Goal: Use online tool/utility: Utilize a website feature to perform a specific function

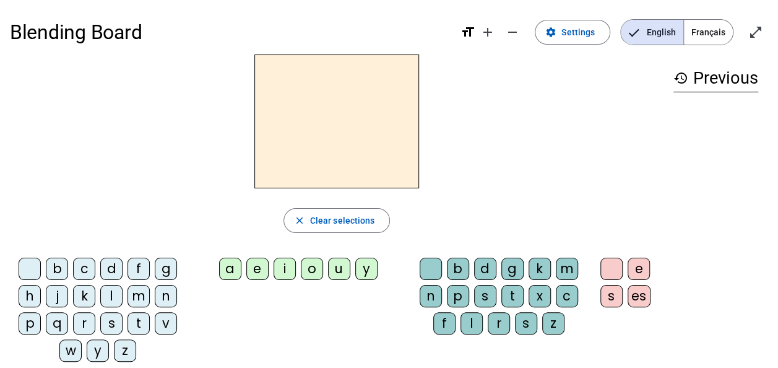
click at [128, 347] on div "z" at bounding box center [125, 350] width 22 height 22
click at [312, 271] on div "o" at bounding box center [312, 269] width 22 height 22
click at [313, 270] on div "o" at bounding box center [312, 269] width 22 height 22
click at [565, 219] on div "close Clear selections" at bounding box center [337, 220] width 654 height 25
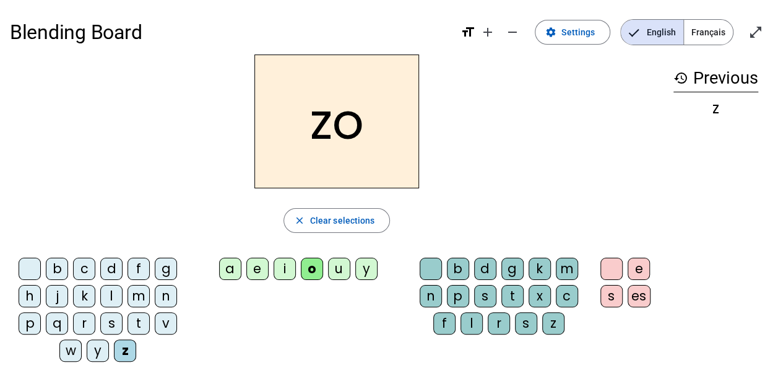
click at [612, 264] on div at bounding box center [612, 269] width 22 height 22
click at [306, 270] on div "o" at bounding box center [312, 269] width 22 height 22
click at [700, 33] on span "Français" at bounding box center [708, 32] width 49 height 25
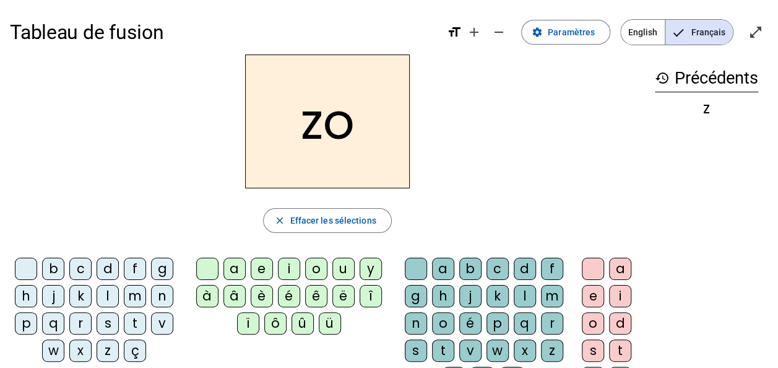
click at [313, 264] on div "o" at bounding box center [316, 269] width 22 height 22
click at [339, 218] on span "Effacer les sélections" at bounding box center [333, 220] width 86 height 15
click at [104, 344] on div "z" at bounding box center [108, 350] width 22 height 22
click at [317, 265] on div "o" at bounding box center [316, 269] width 22 height 22
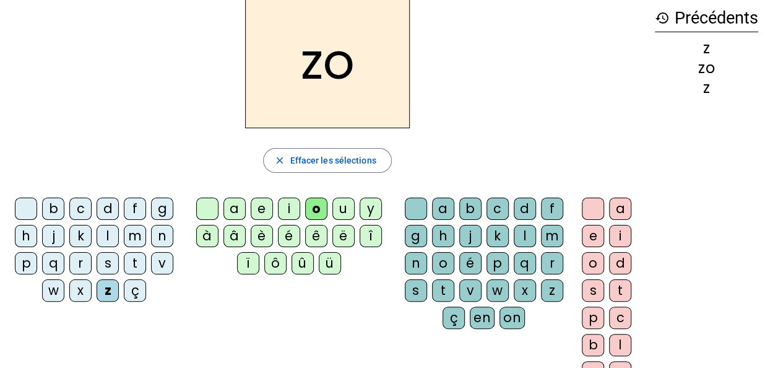
scroll to position [62, 0]
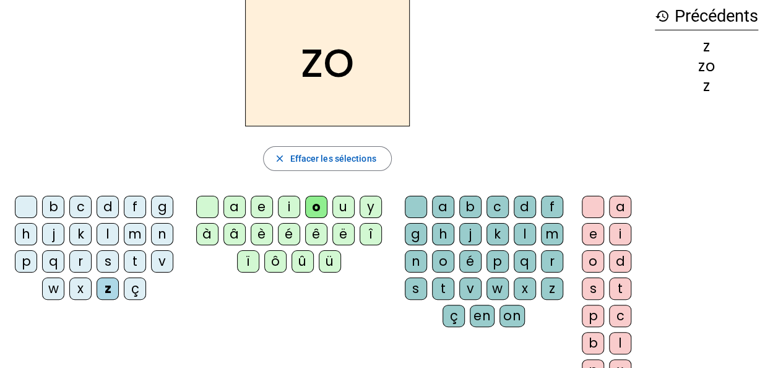
click at [441, 259] on div "o" at bounding box center [443, 261] width 22 height 22
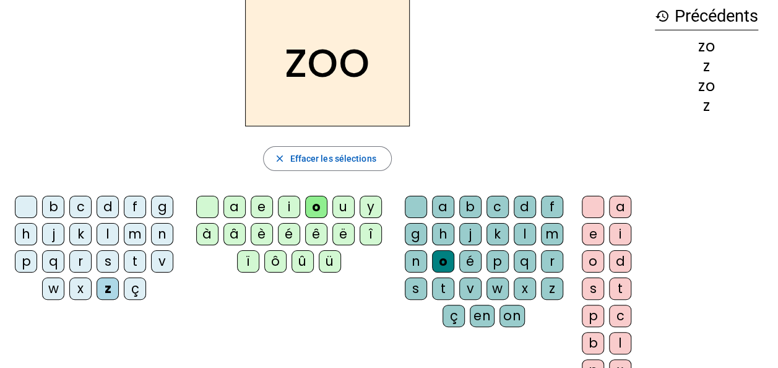
click at [471, 252] on div "é" at bounding box center [471, 261] width 22 height 22
click at [155, 232] on div "n" at bounding box center [162, 234] width 22 height 22
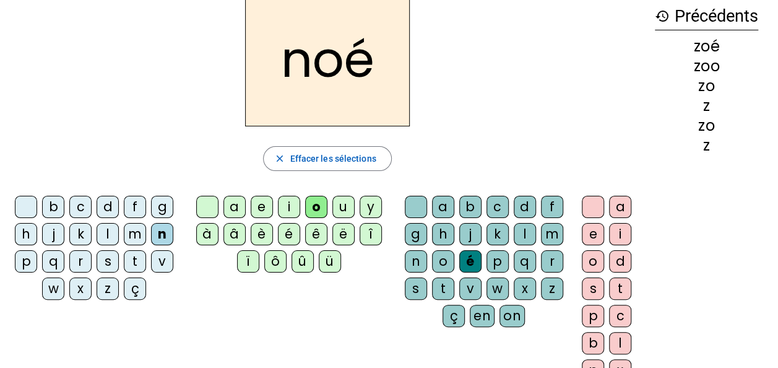
click at [240, 201] on div "a" at bounding box center [235, 207] width 22 height 22
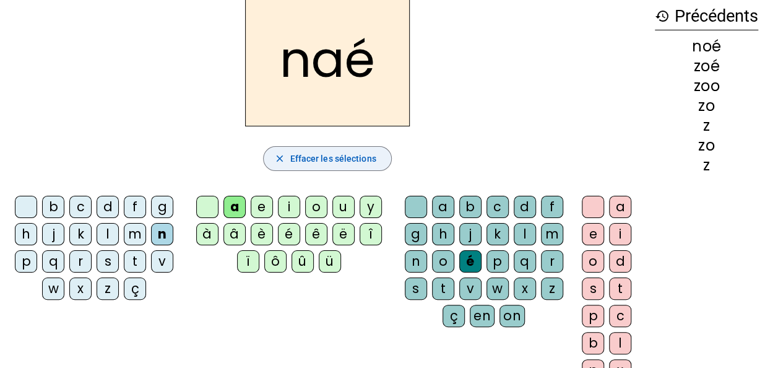
click at [317, 160] on span "Effacer les sélections" at bounding box center [333, 158] width 86 height 15
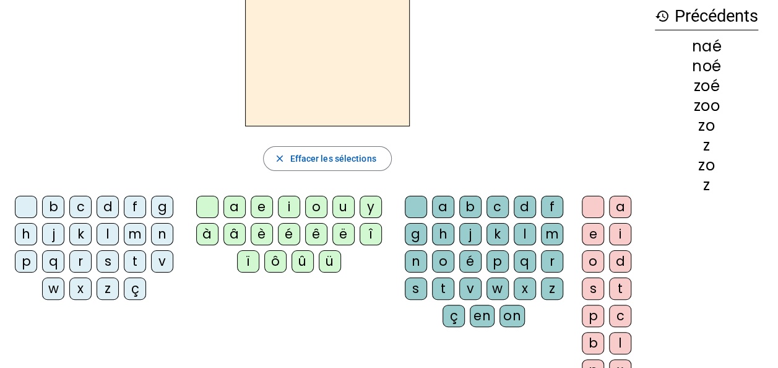
click at [169, 232] on div "n" at bounding box center [162, 234] width 22 height 22
click at [320, 209] on div "o" at bounding box center [316, 207] width 22 height 22
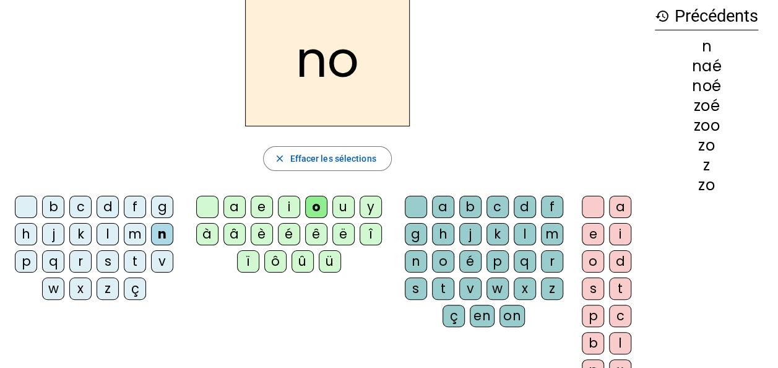
click at [442, 207] on div "a" at bounding box center [443, 207] width 22 height 22
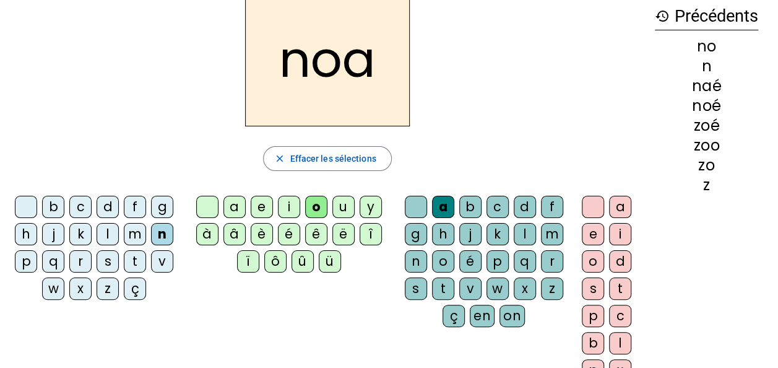
click at [55, 199] on div "b" at bounding box center [53, 207] width 22 height 22
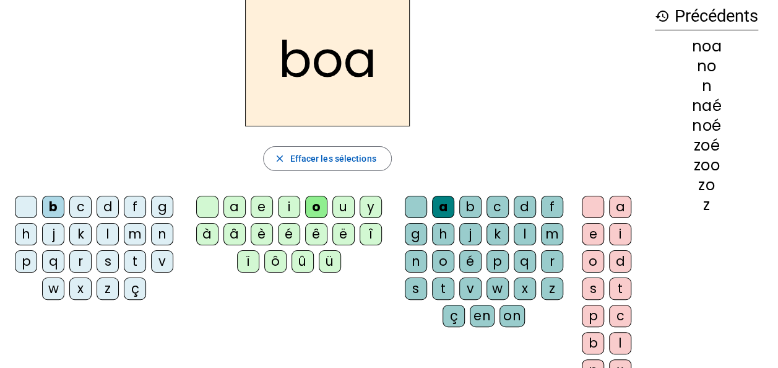
click at [518, 232] on div "l" at bounding box center [525, 234] width 22 height 22
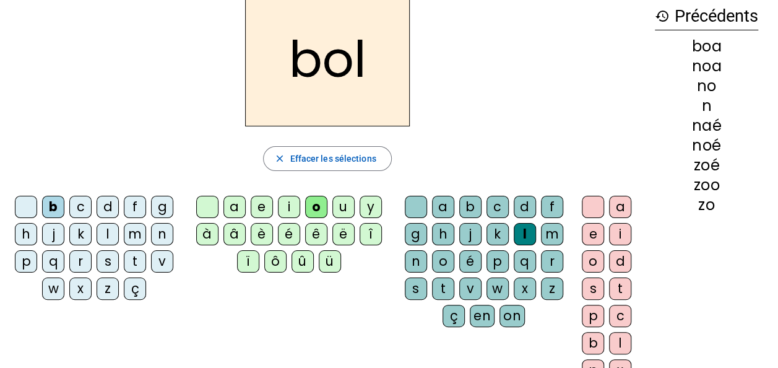
click at [102, 229] on div "l" at bounding box center [108, 234] width 22 height 22
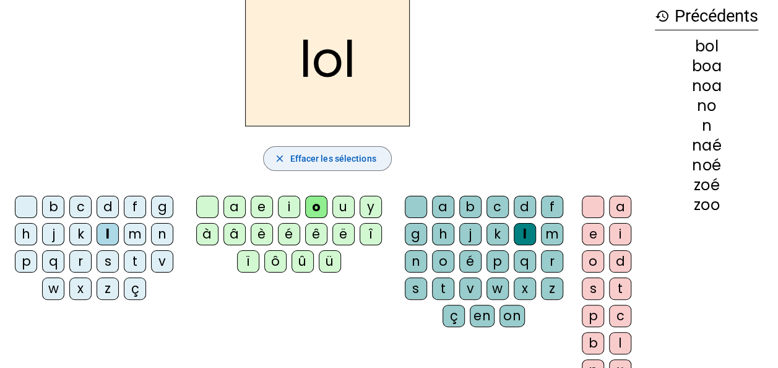
click at [328, 159] on span "Effacer les sélections" at bounding box center [333, 158] width 86 height 15
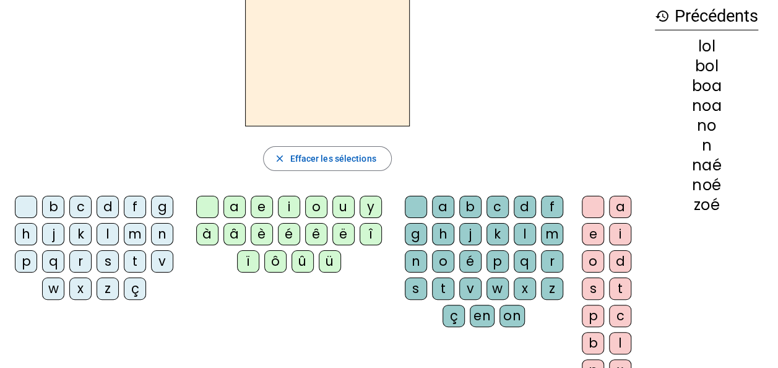
click at [50, 201] on div "b" at bounding box center [53, 207] width 22 height 22
click at [526, 229] on div "l" at bounding box center [525, 234] width 22 height 22
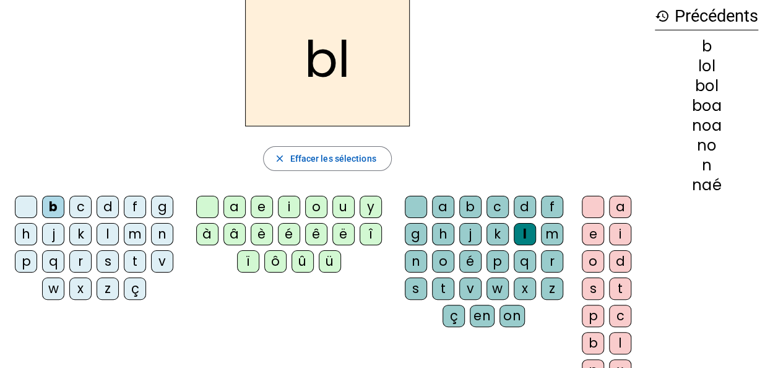
click at [622, 206] on div "a" at bounding box center [620, 207] width 22 height 22
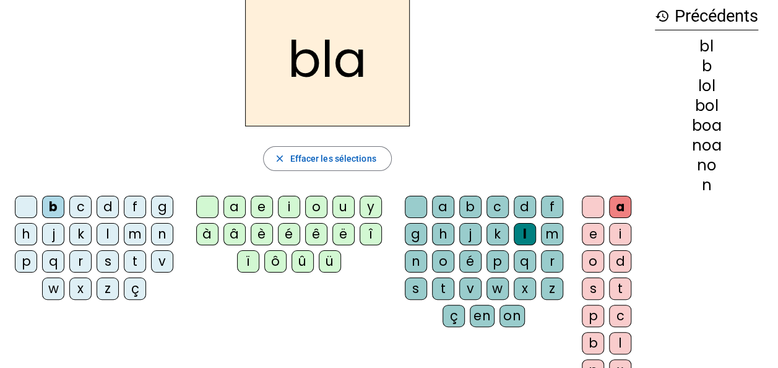
scroll to position [124, 0]
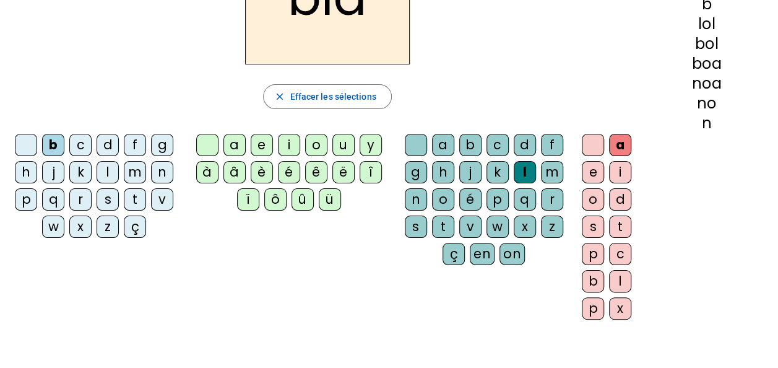
click at [463, 194] on div "é" at bounding box center [471, 199] width 22 height 22
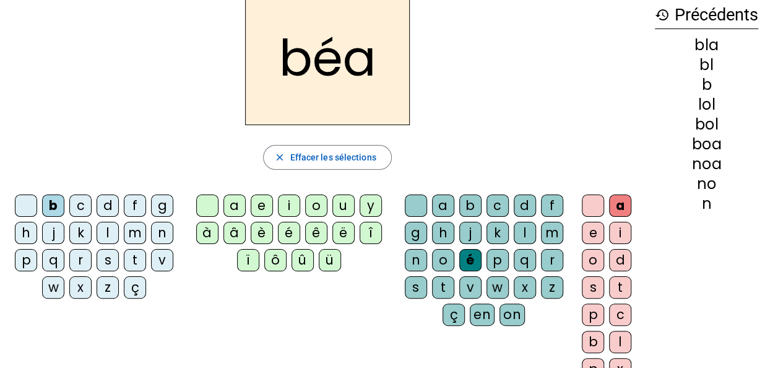
scroll to position [62, 0]
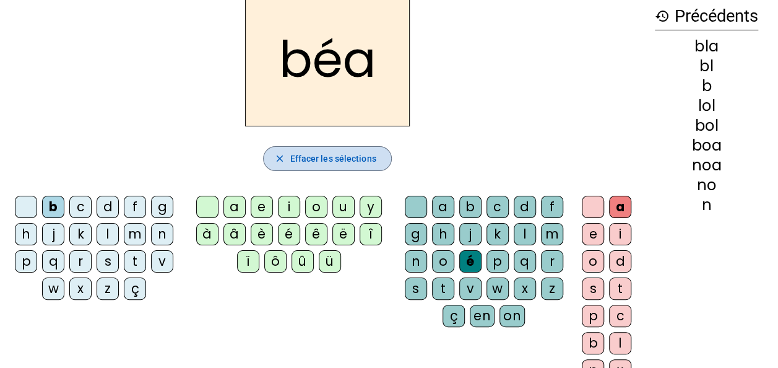
click at [342, 159] on span "Effacer les sélections" at bounding box center [333, 158] width 86 height 15
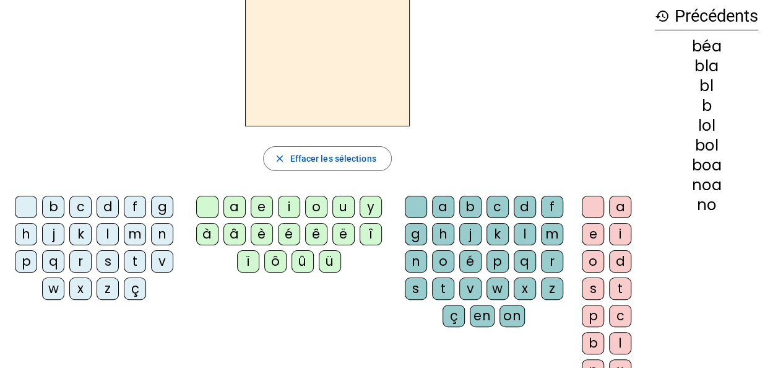
click at [57, 207] on div "b" at bounding box center [53, 207] width 22 height 22
click at [103, 231] on div "l" at bounding box center [108, 234] width 22 height 22
click at [58, 204] on div "b" at bounding box center [53, 207] width 22 height 22
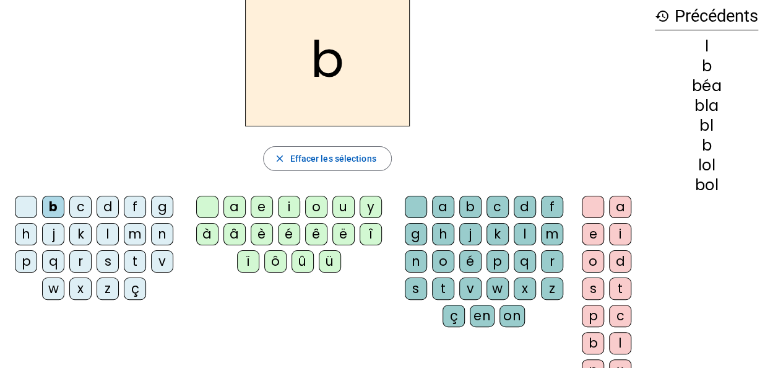
click at [525, 227] on div "l" at bounding box center [525, 234] width 22 height 22
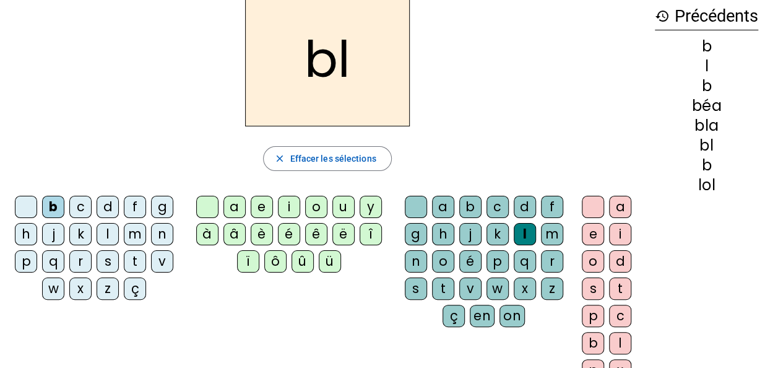
click at [297, 230] on div "é" at bounding box center [289, 234] width 22 height 22
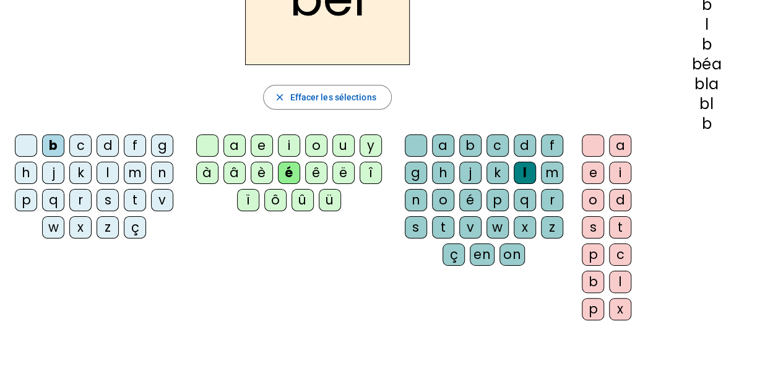
scroll to position [124, 0]
click at [55, 144] on div "b" at bounding box center [53, 145] width 22 height 22
click at [522, 165] on div "l" at bounding box center [525, 172] width 22 height 22
click at [471, 195] on div "é" at bounding box center [471, 199] width 22 height 22
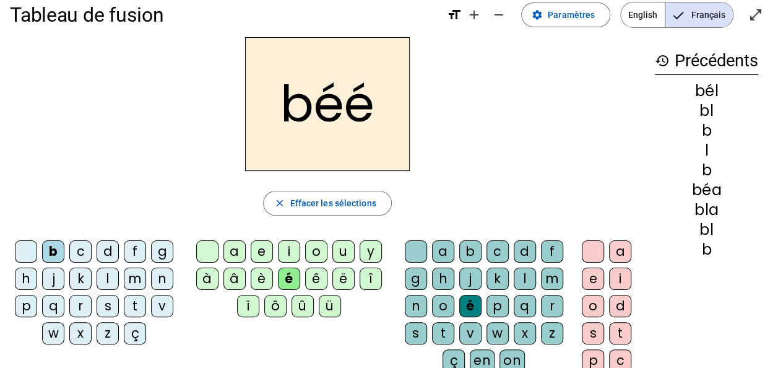
scroll to position [0, 0]
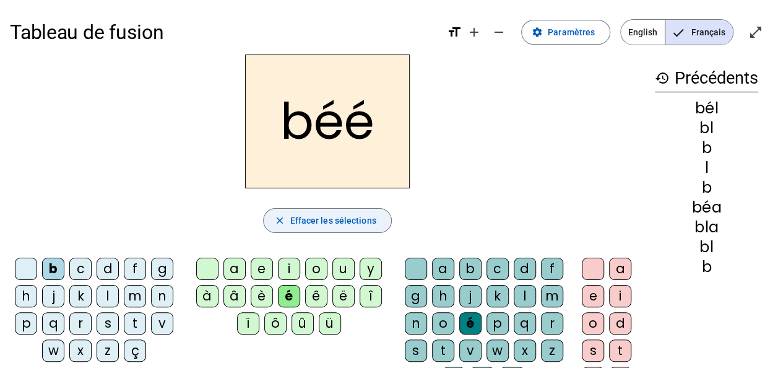
click at [347, 217] on span "Effacer les sélections" at bounding box center [333, 220] width 86 height 15
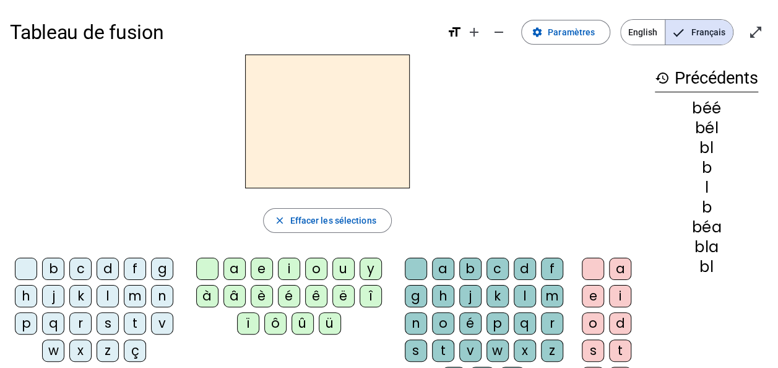
click at [55, 267] on div "b" at bounding box center [53, 269] width 22 height 22
click at [525, 295] on div "l" at bounding box center [525, 296] width 22 height 22
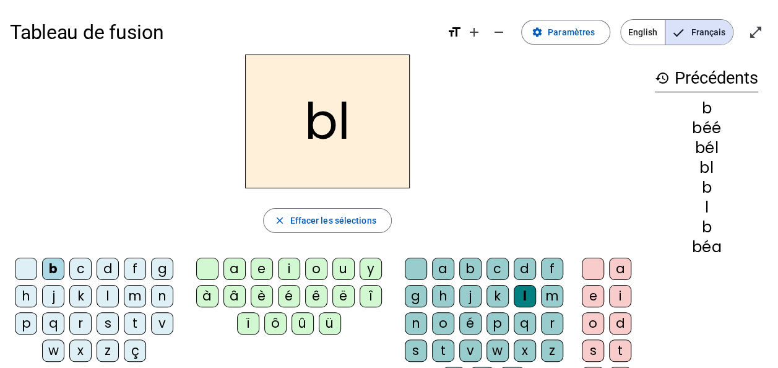
click at [472, 313] on div "é" at bounding box center [471, 323] width 22 height 22
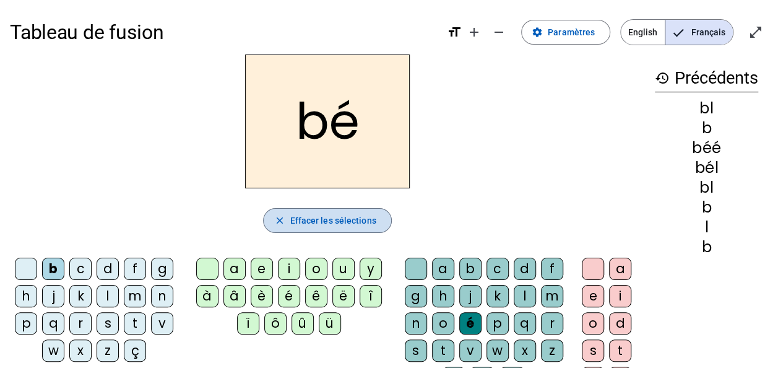
click at [346, 223] on span "Effacer les sélections" at bounding box center [333, 220] width 86 height 15
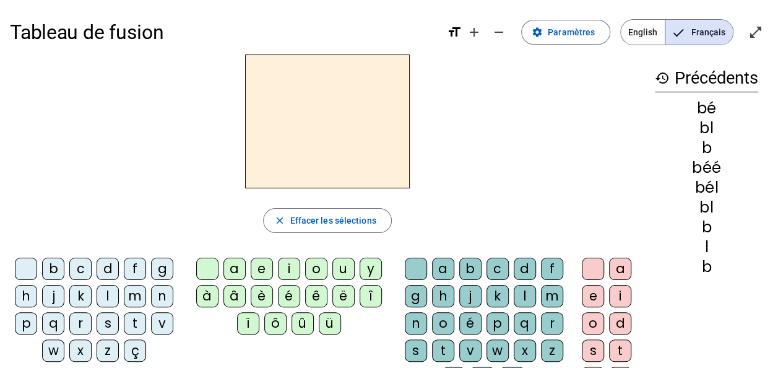
click at [56, 269] on div "b" at bounding box center [53, 269] width 22 height 22
click at [105, 292] on div "l" at bounding box center [108, 296] width 22 height 22
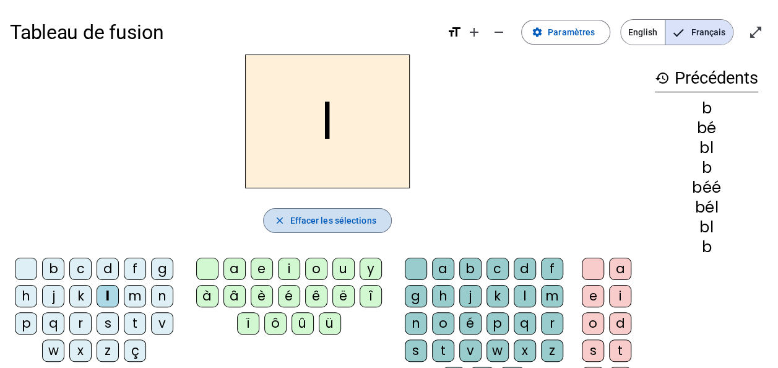
click at [346, 220] on span "Effacer les sélections" at bounding box center [333, 220] width 86 height 15
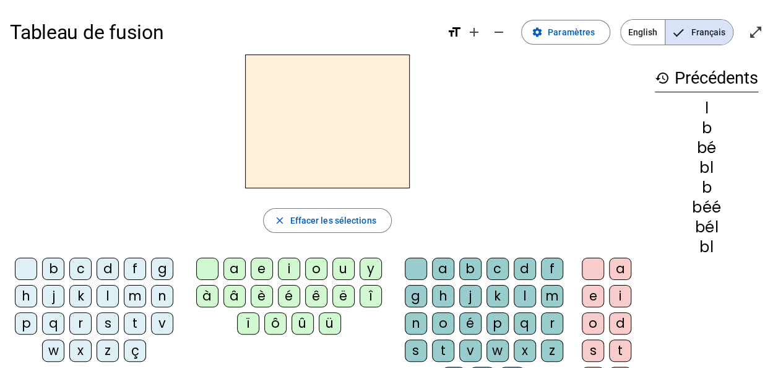
click at [52, 268] on div "b" at bounding box center [53, 269] width 22 height 22
click at [520, 290] on div "l" at bounding box center [525, 296] width 22 height 22
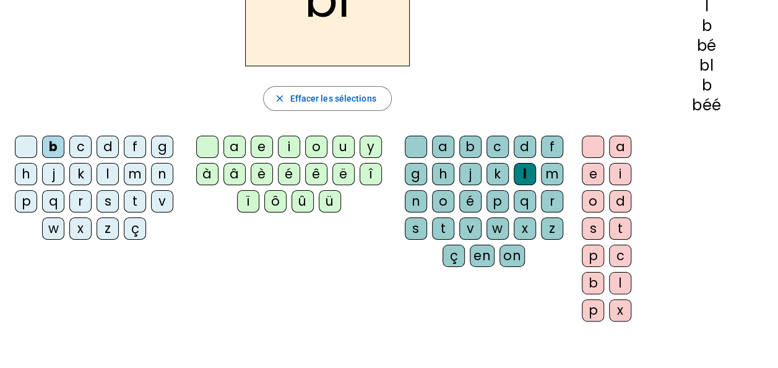
scroll to position [124, 0]
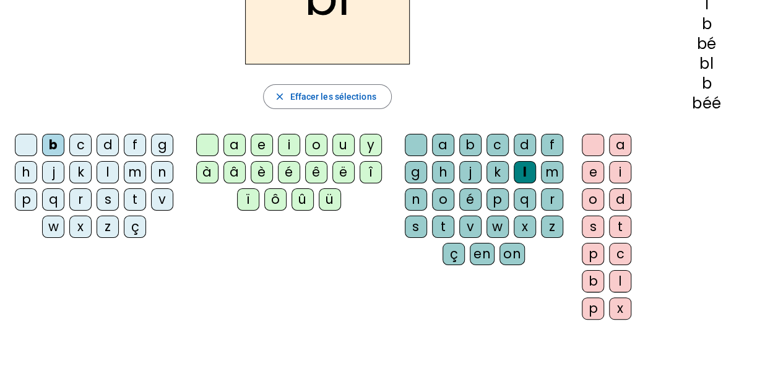
click at [587, 167] on div "e" at bounding box center [593, 172] width 22 height 22
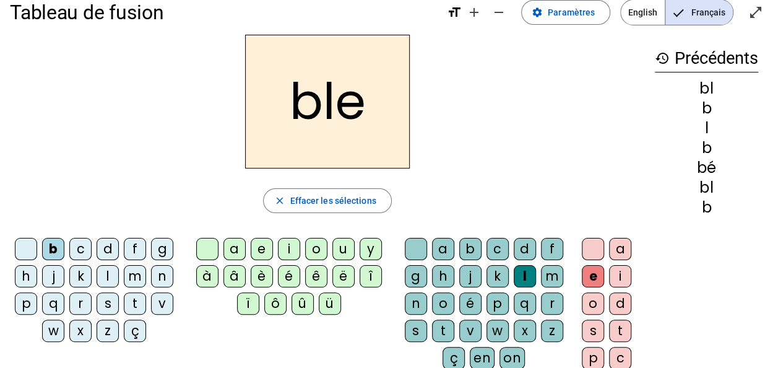
scroll to position [0, 0]
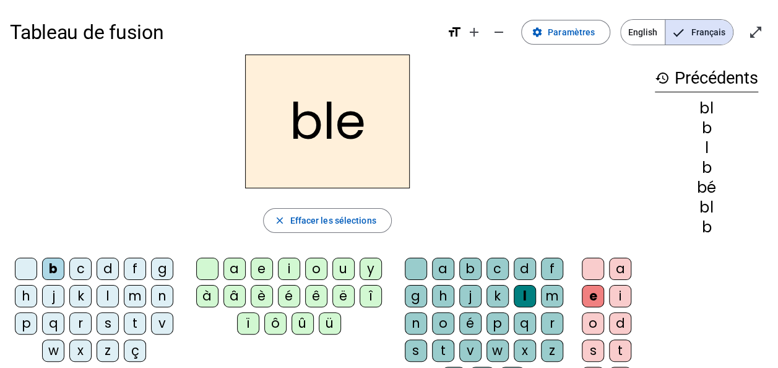
click at [77, 266] on div "c" at bounding box center [80, 269] width 22 height 22
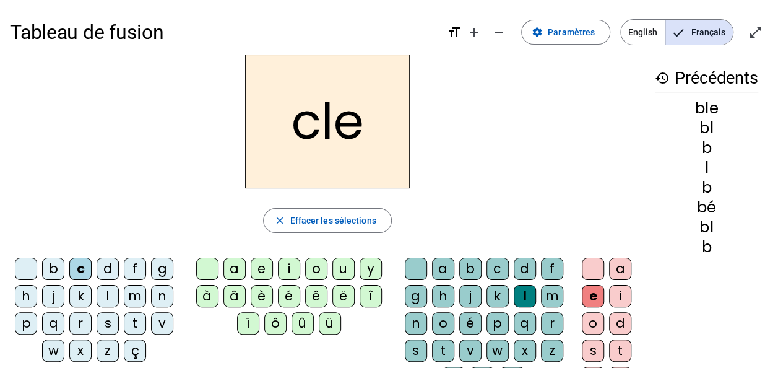
click at [282, 295] on div "é" at bounding box center [289, 296] width 22 height 22
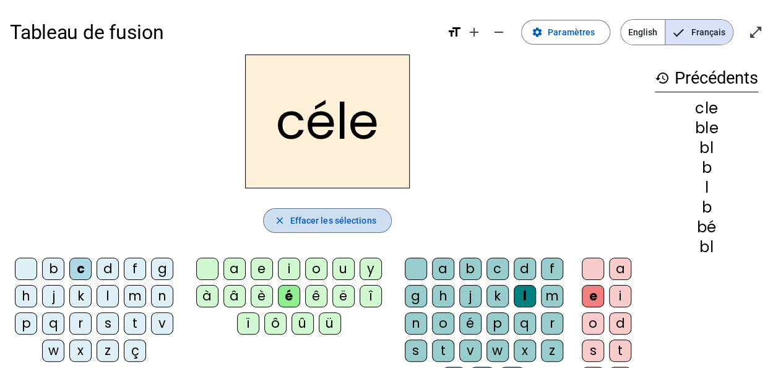
click at [336, 220] on span "Effacer les sélections" at bounding box center [333, 220] width 86 height 15
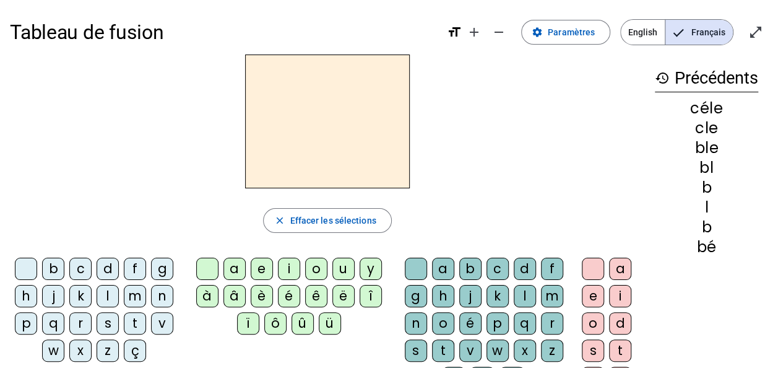
click at [76, 266] on div "c" at bounding box center [80, 269] width 22 height 22
click at [105, 290] on div "l" at bounding box center [108, 296] width 22 height 22
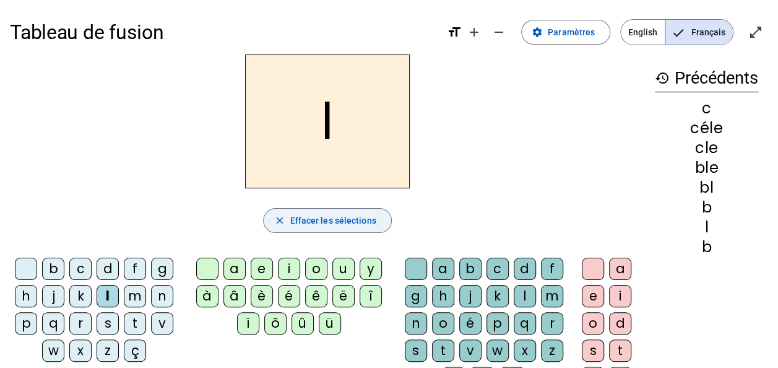
click at [363, 219] on span "Effacer les sélections" at bounding box center [333, 220] width 86 height 15
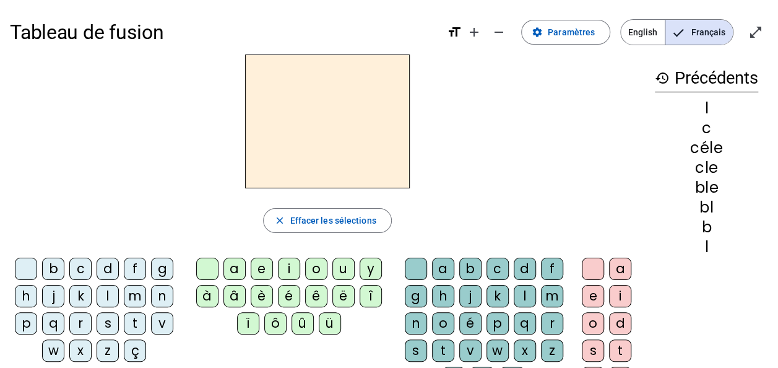
click at [83, 267] on div "c" at bounding box center [80, 269] width 22 height 22
click at [525, 292] on div "l" at bounding box center [525, 296] width 22 height 22
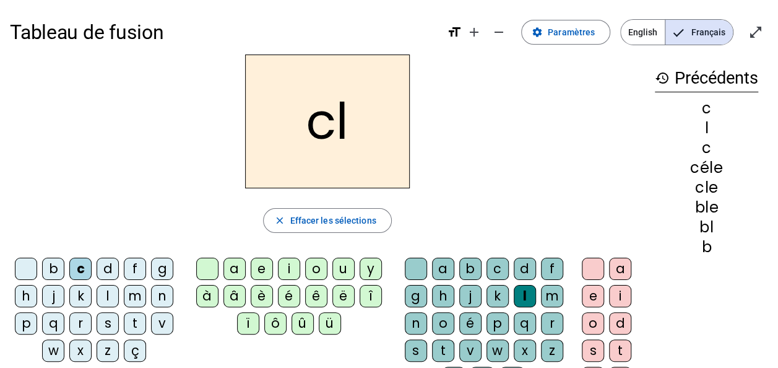
click at [473, 321] on div "é" at bounding box center [471, 323] width 22 height 22
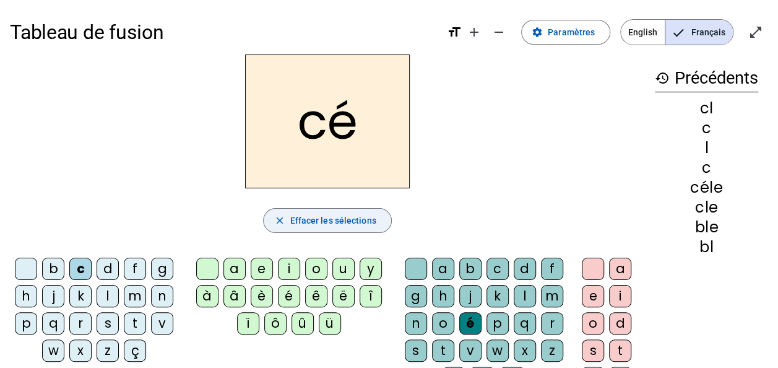
click at [310, 215] on span "Effacer les sélections" at bounding box center [333, 220] width 86 height 15
